Goal: Transaction & Acquisition: Purchase product/service

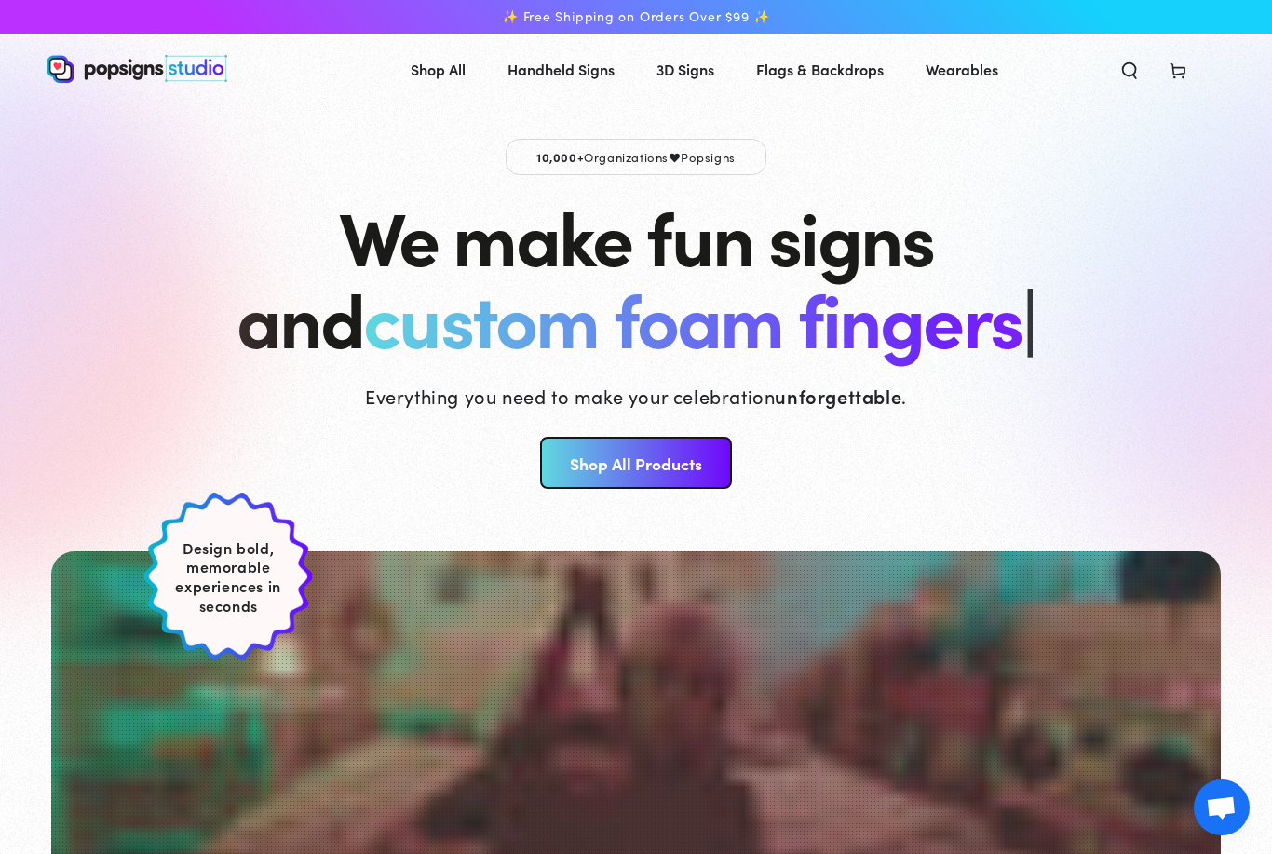
click at [700, 467] on link "Shop All Products" at bounding box center [635, 463] width 191 height 52
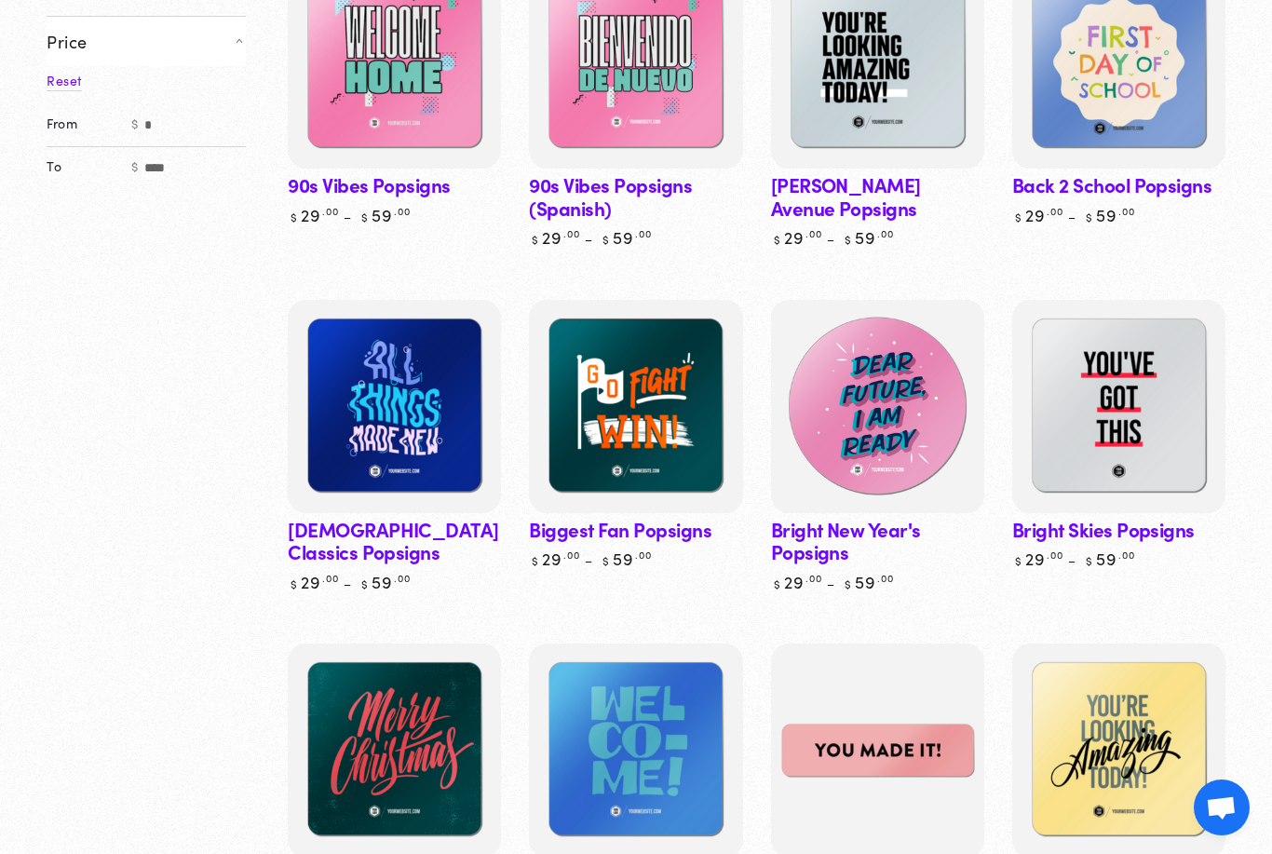
scroll to position [491, 0]
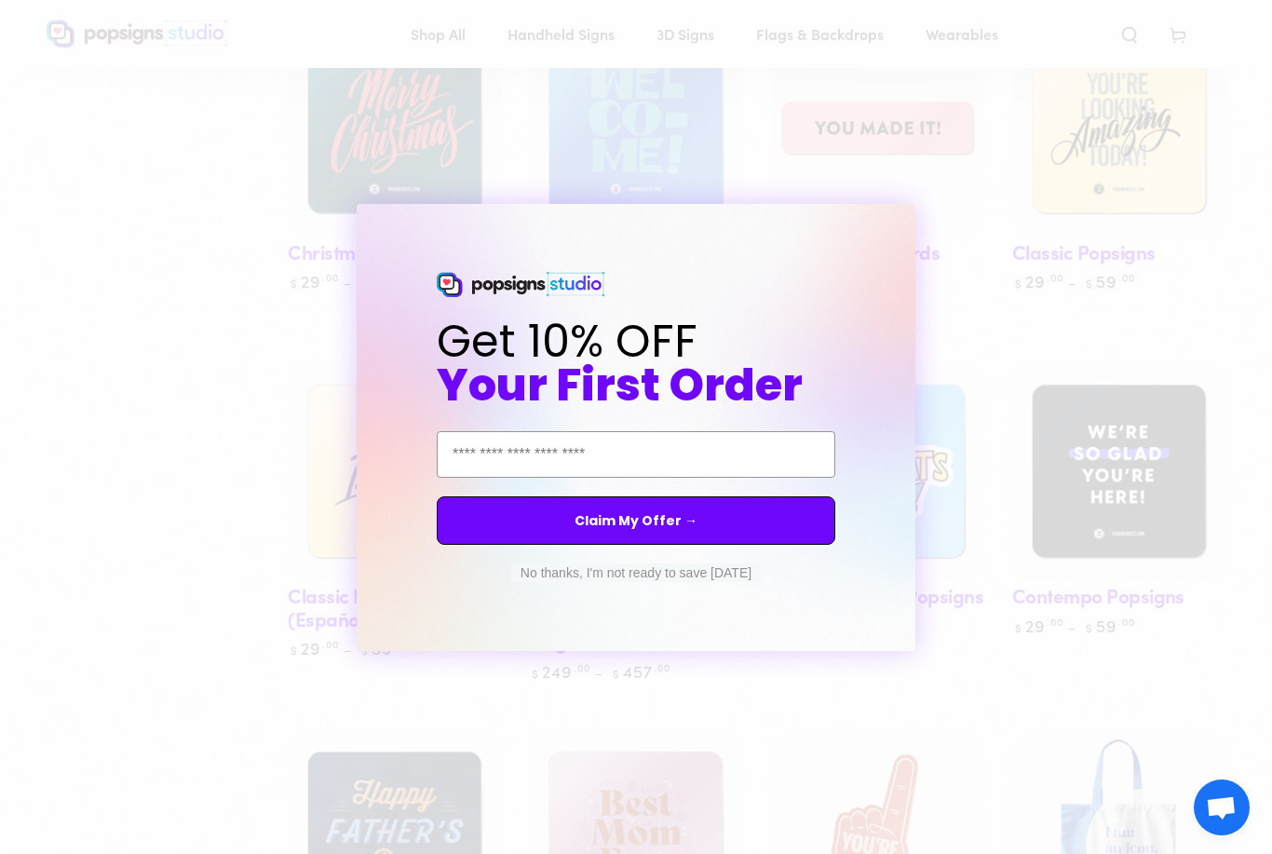
scroll to position [1130, 0]
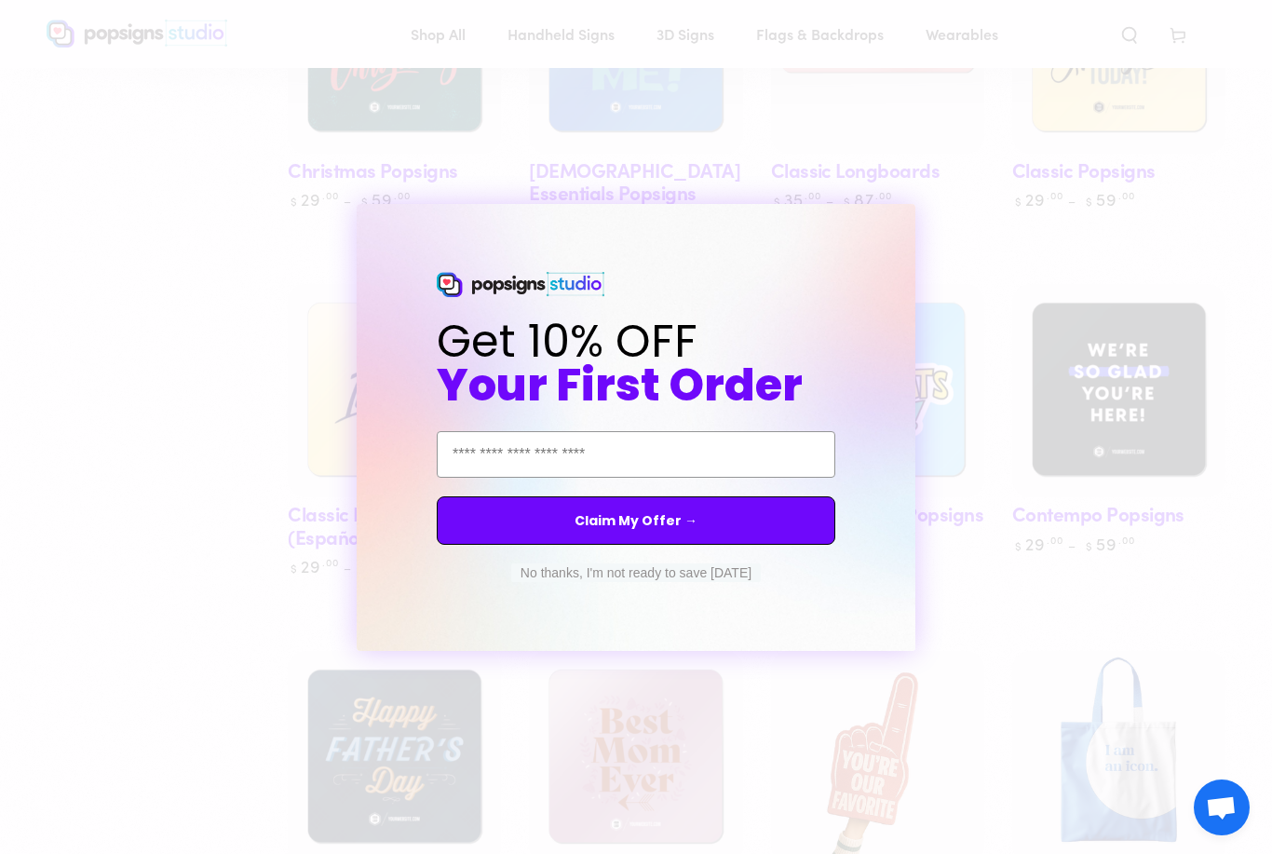
click at [152, 572] on div "Close dialog Get 10% OFF Your First Order Email Address Claim My Offer → No tha…" at bounding box center [636, 427] width 1272 height 854
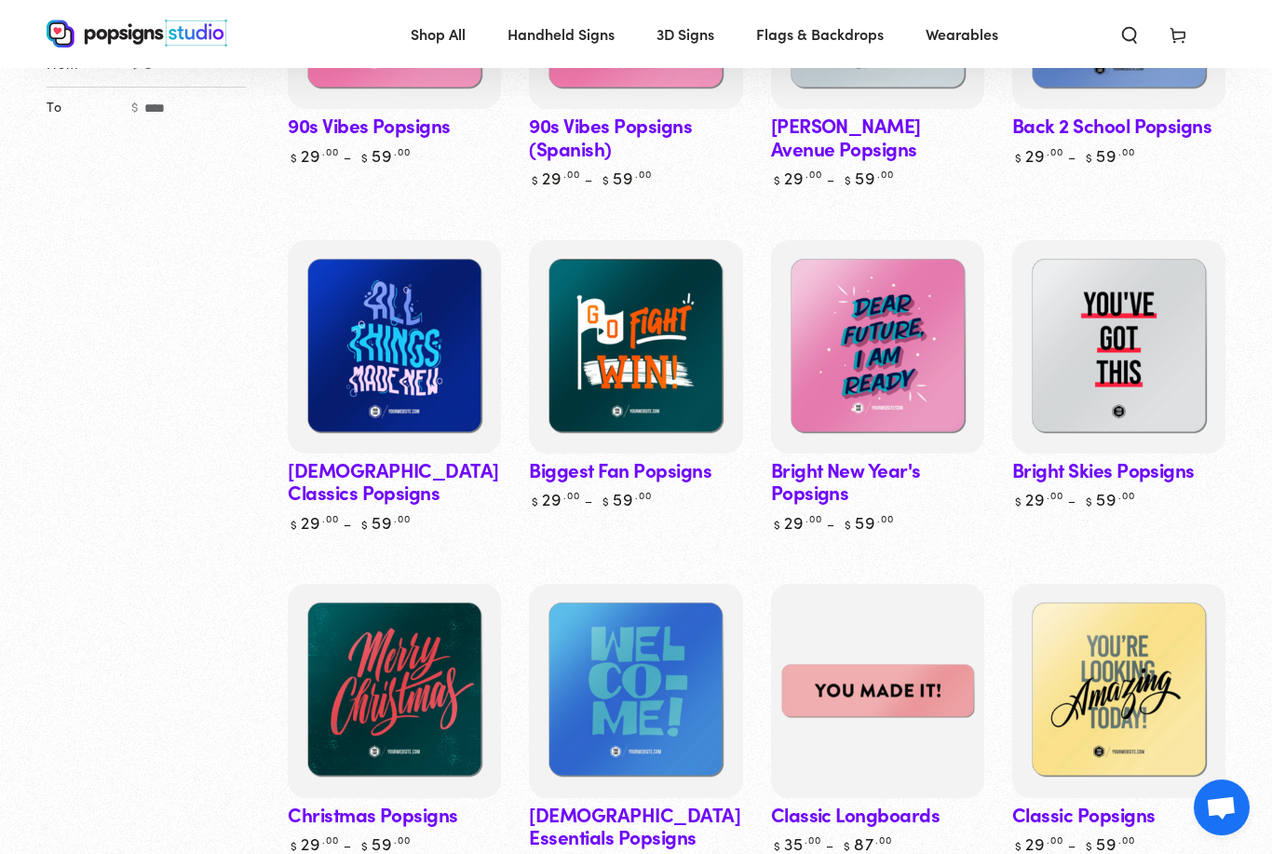
scroll to position [0, 0]
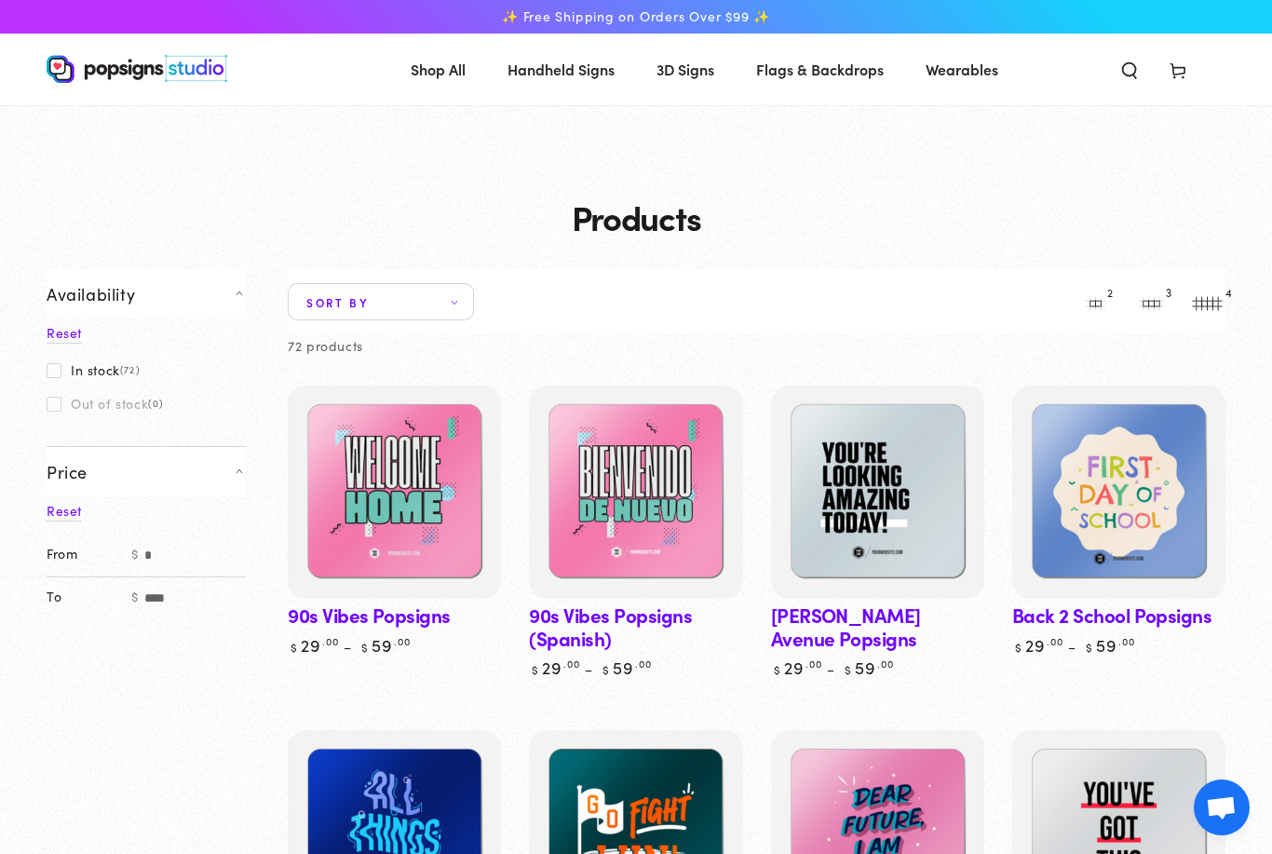
click at [807, 74] on span "Flags & Backdrops" at bounding box center [820, 69] width 128 height 27
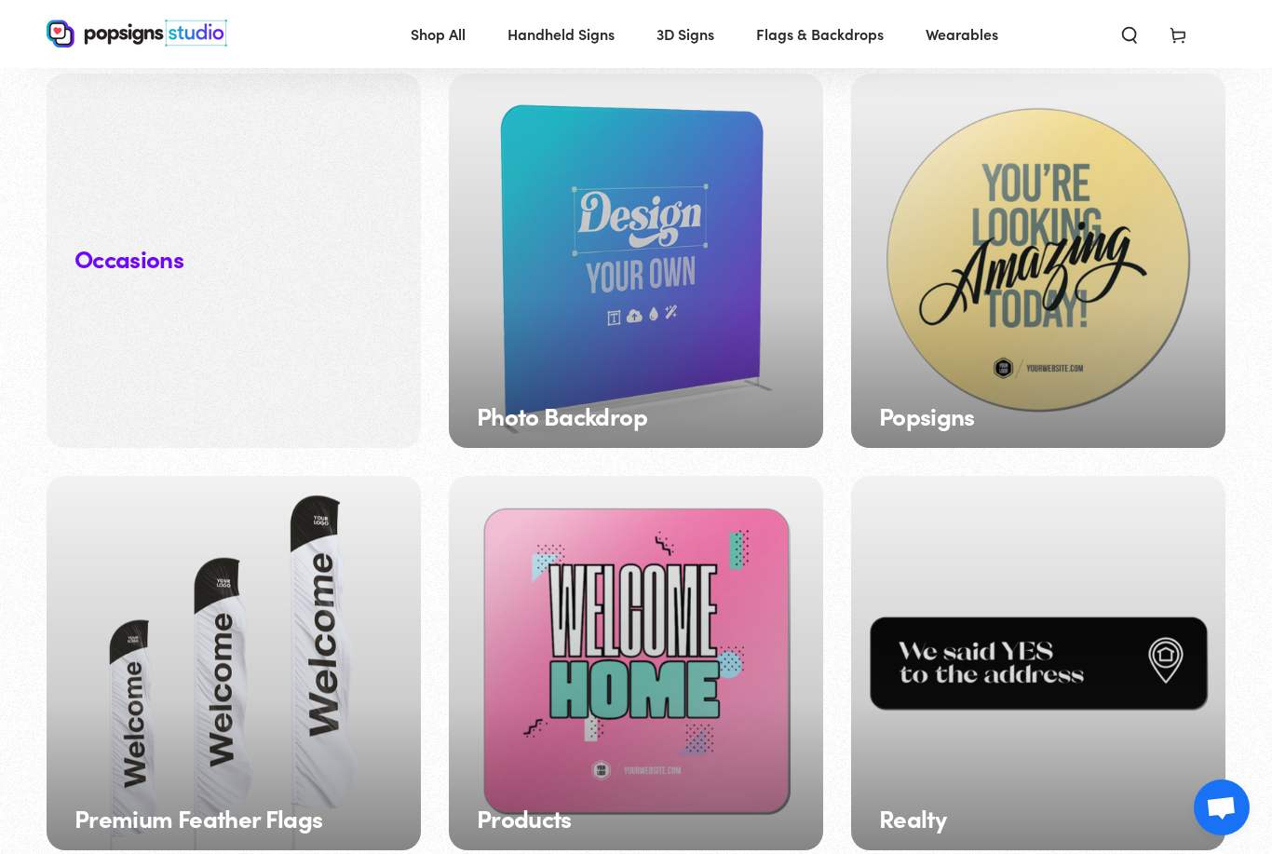
scroll to position [1797, 0]
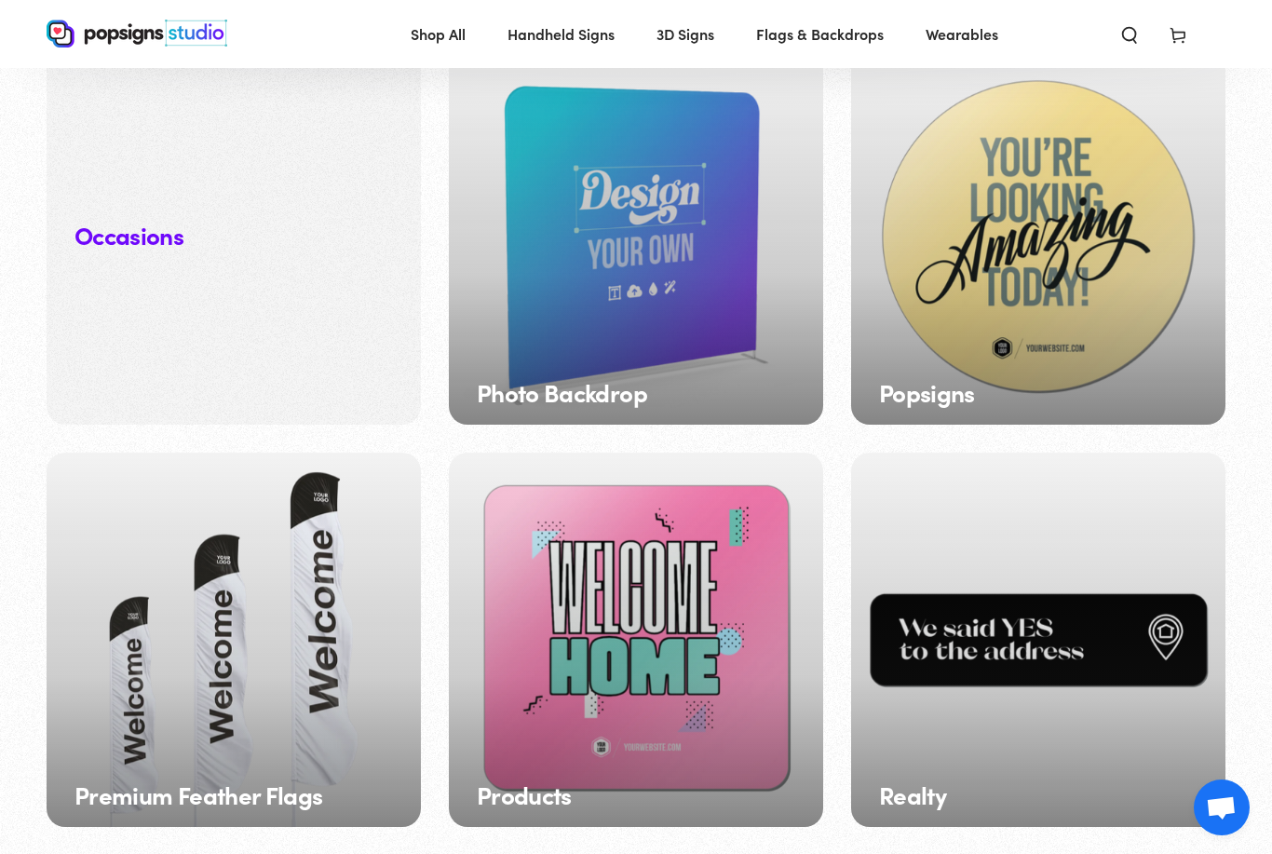
click at [967, 222] on div "Popsigns" at bounding box center [1038, 237] width 374 height 374
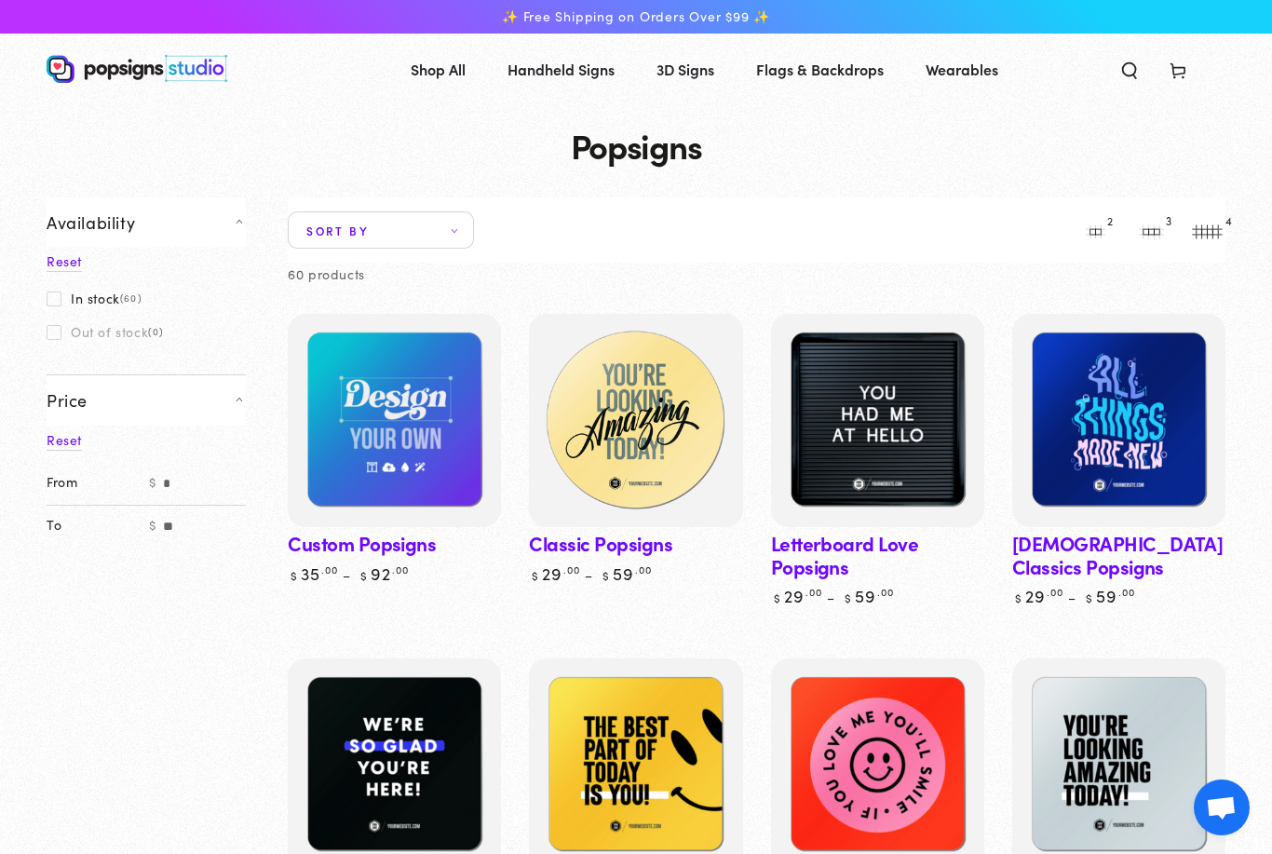
click at [654, 457] on img at bounding box center [636, 421] width 220 height 220
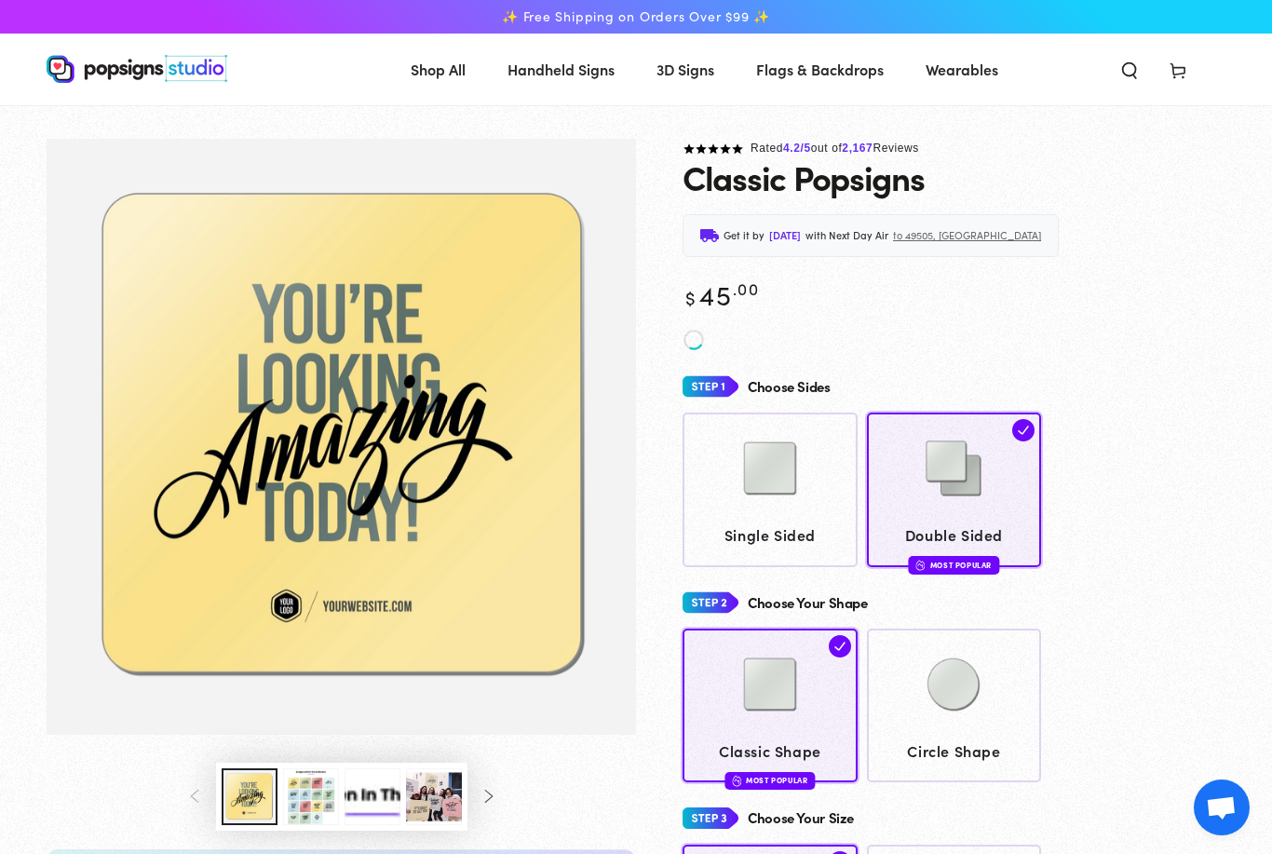
click at [1171, 682] on div "Classic Shape Most Popular Circle Shape" at bounding box center [953, 705] width 543 height 154
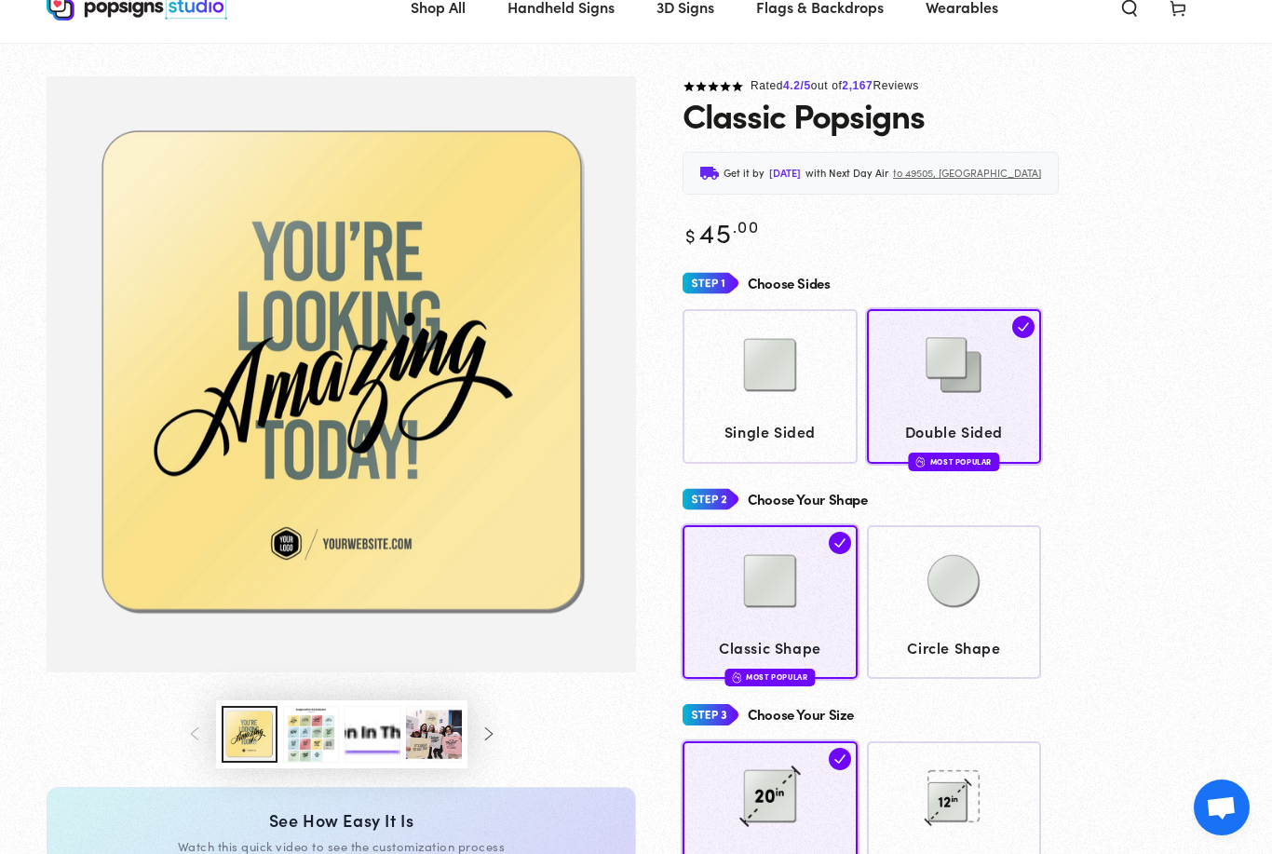
scroll to position [73, 0]
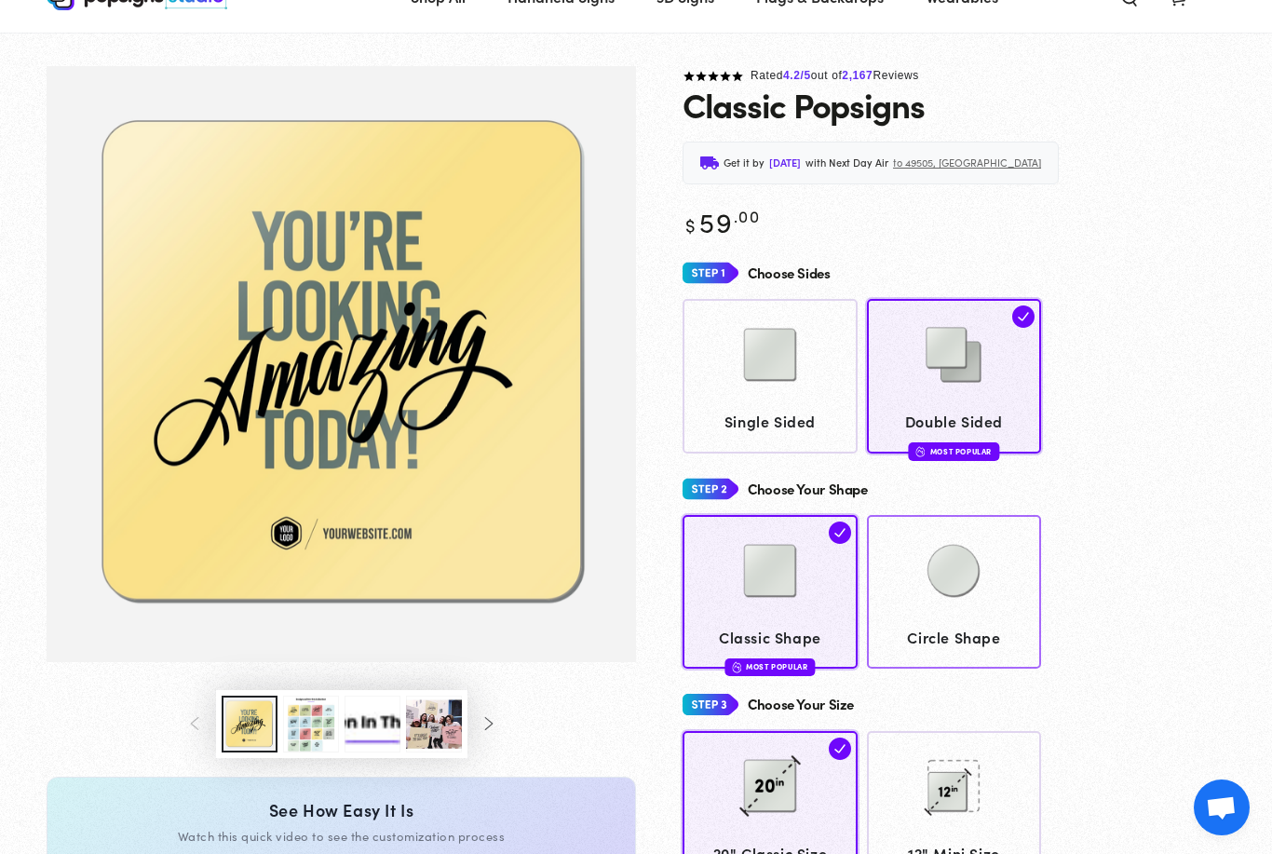
click at [962, 570] on img at bounding box center [953, 570] width 93 height 93
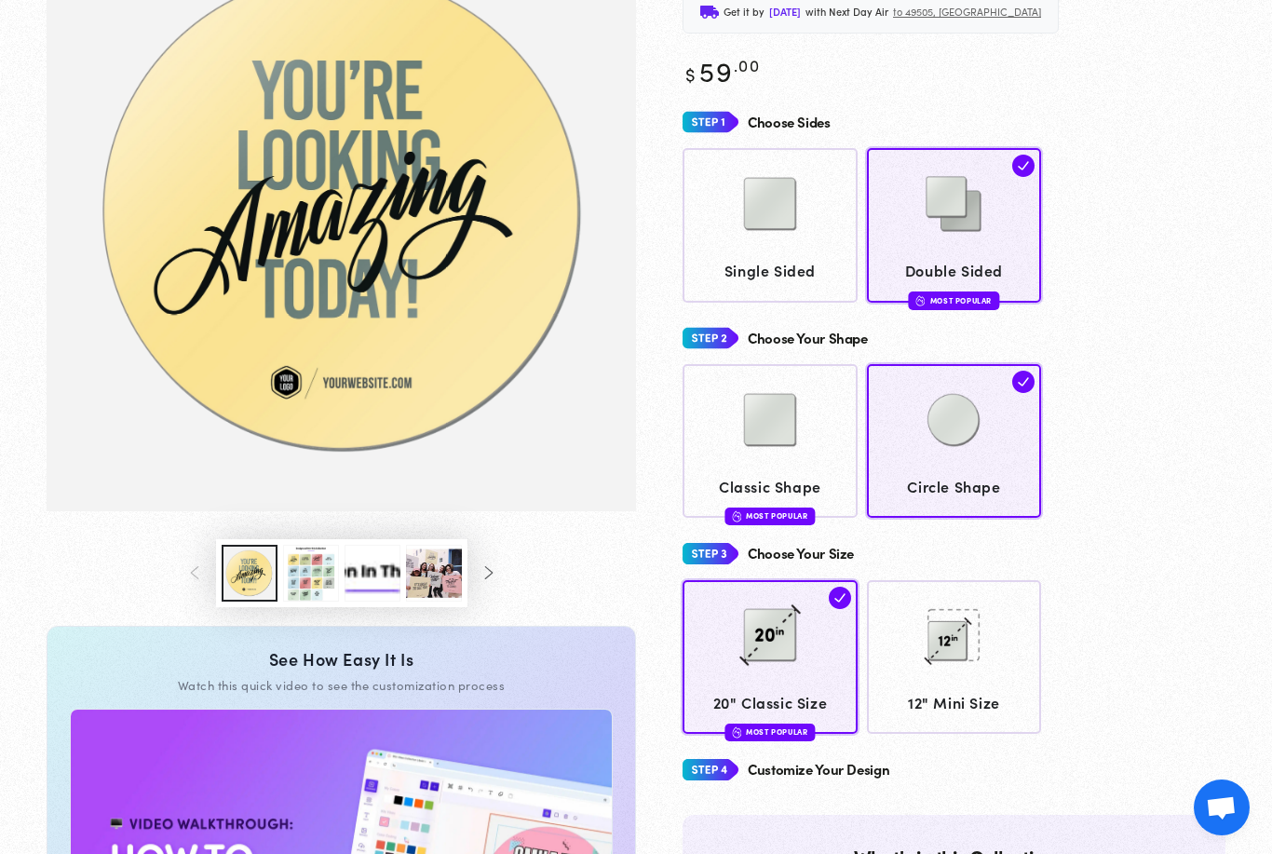
scroll to position [238, 0]
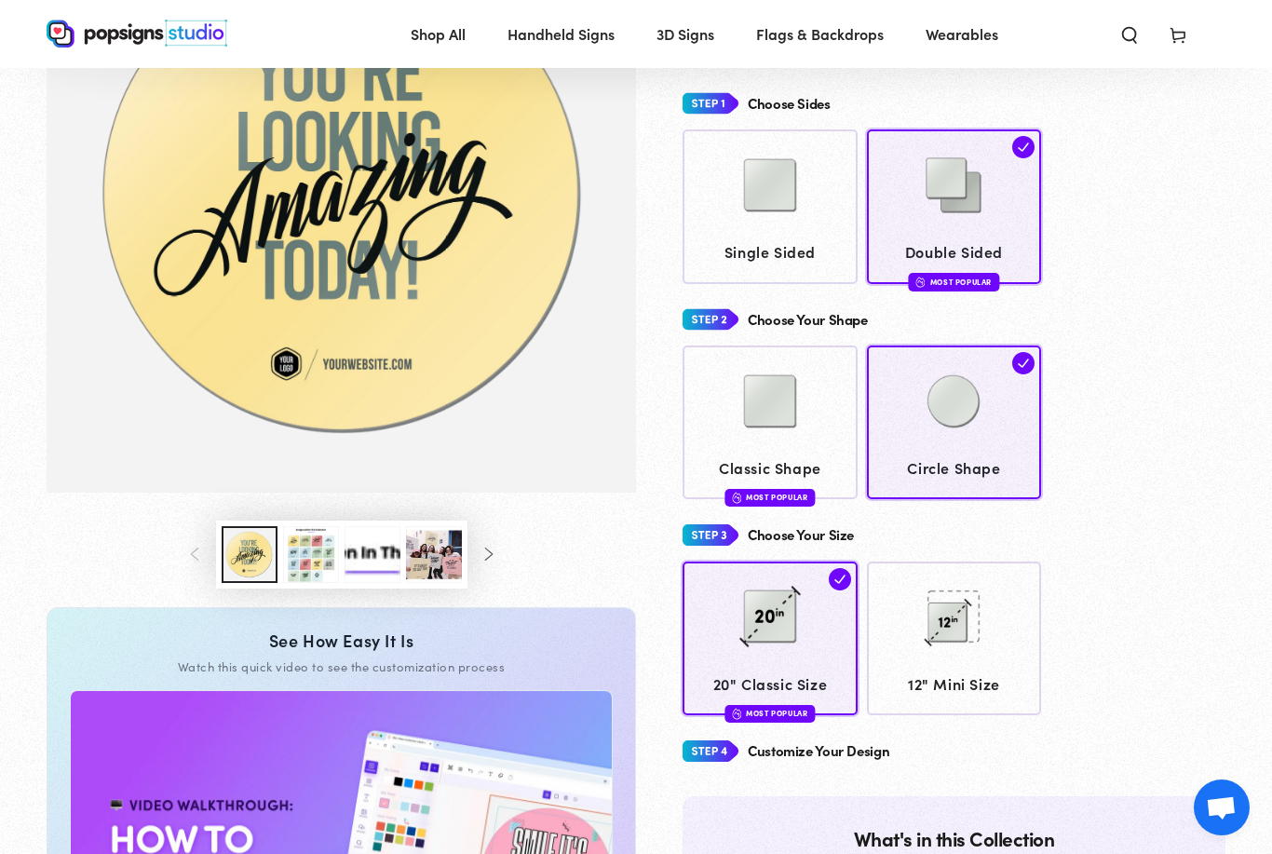
click at [440, 557] on button "Load image 5 in gallery view" at bounding box center [434, 554] width 56 height 57
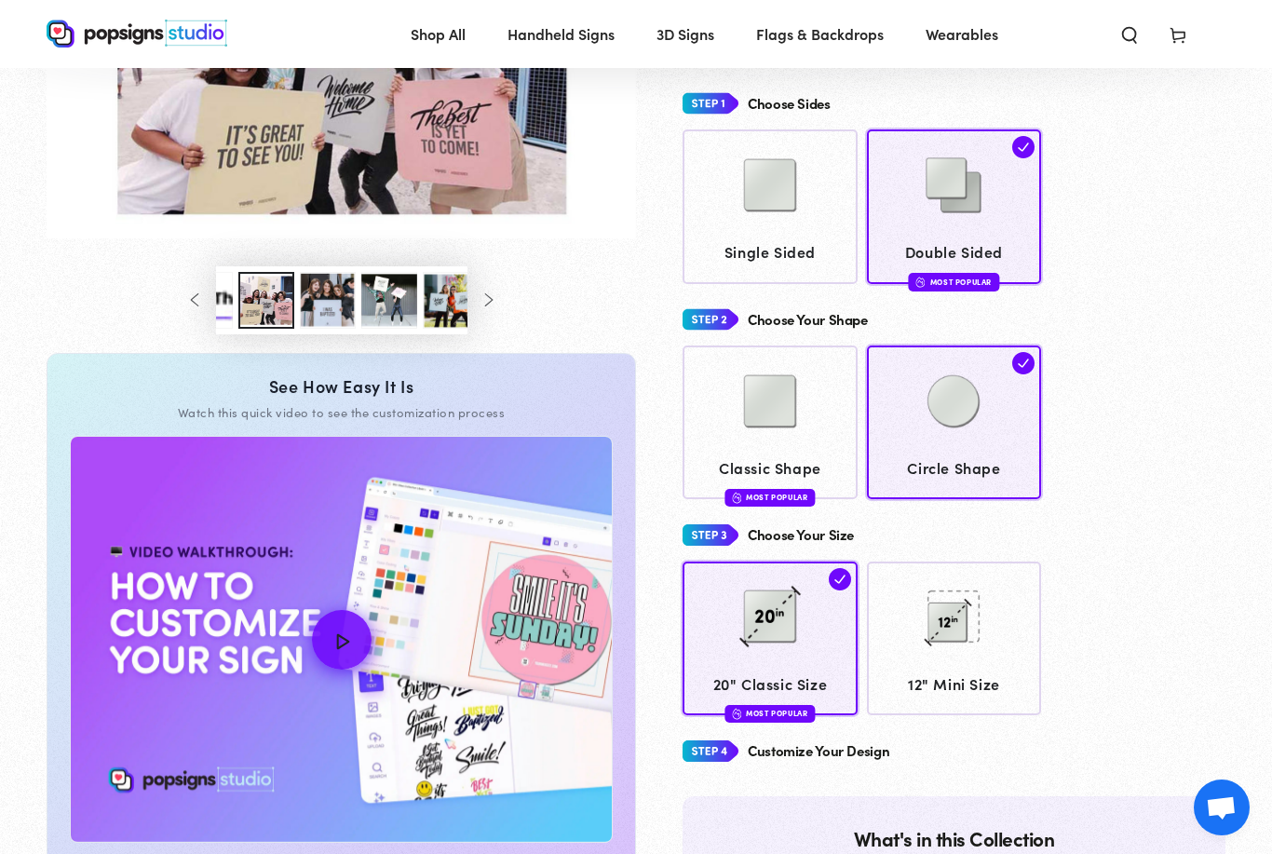
scroll to position [0, 184]
click at [1147, 355] on div "Classic Shape Most Popular Circle Shape" at bounding box center [953, 422] width 543 height 154
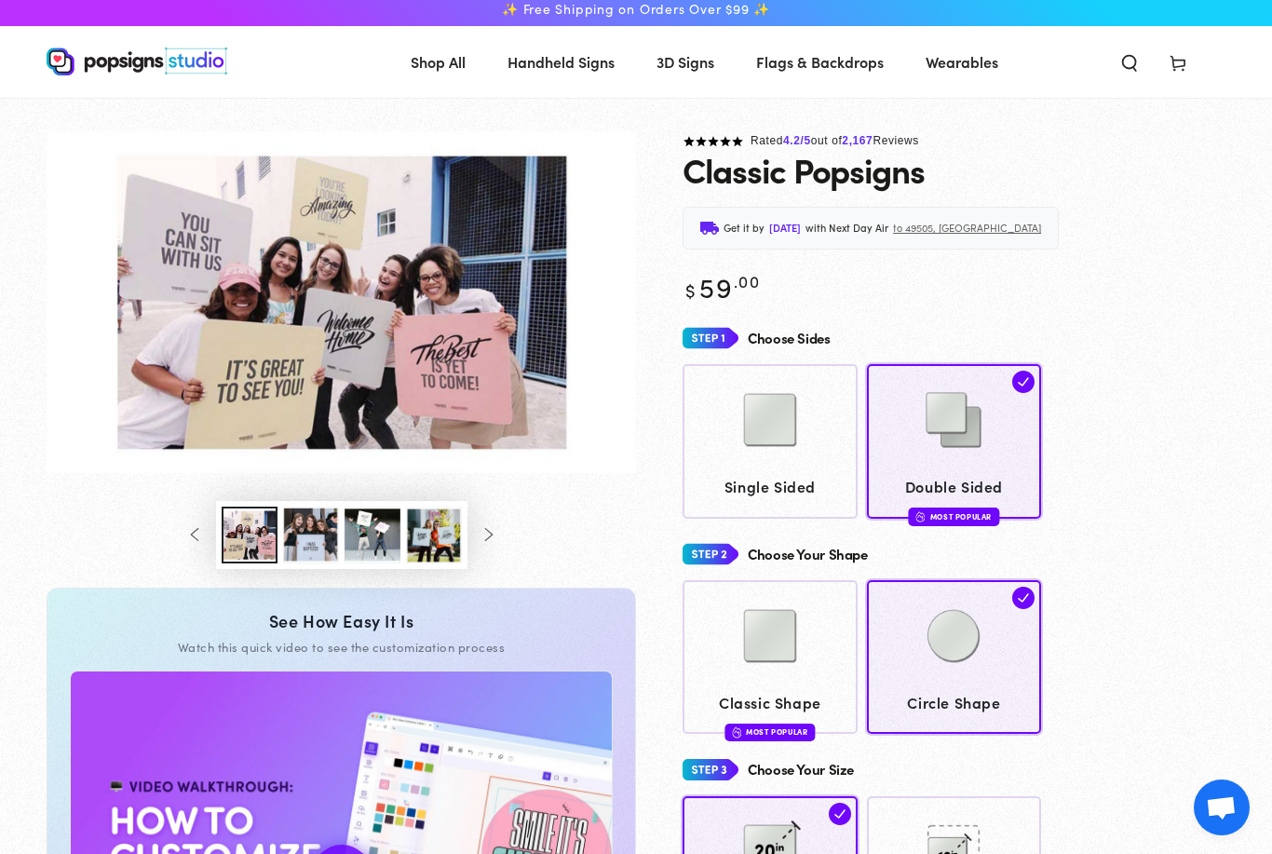
scroll to position [34, 0]
